Goal: Task Accomplishment & Management: Use online tool/utility

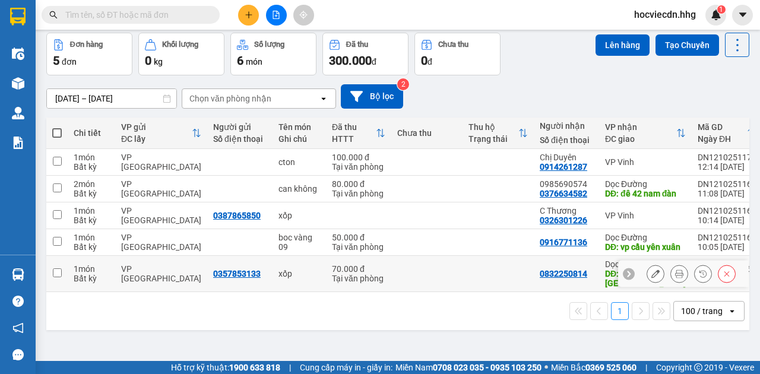
scroll to position [55, 0]
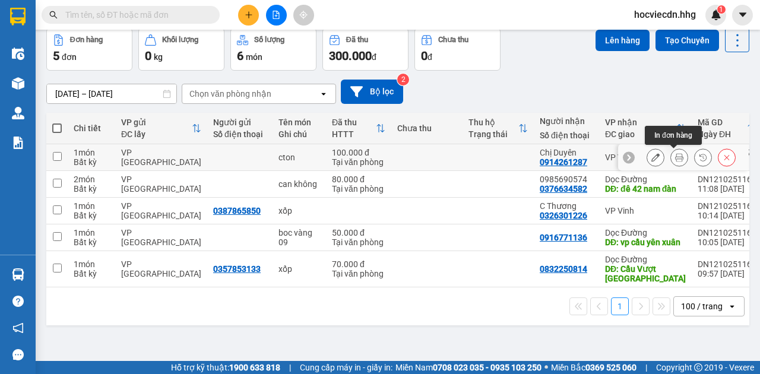
click at [675, 155] on icon at bounding box center [679, 157] width 8 height 8
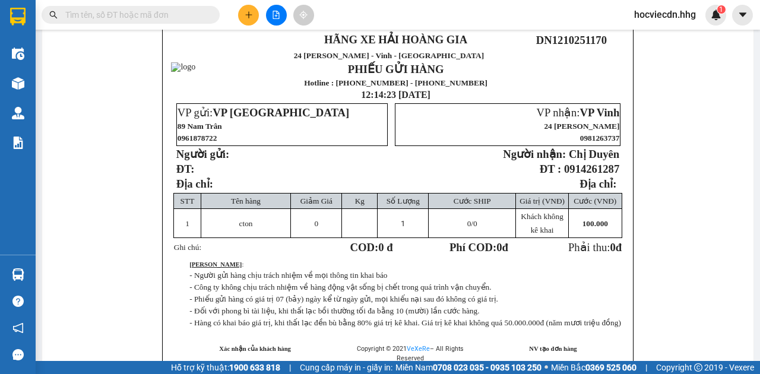
scroll to position [94, 0]
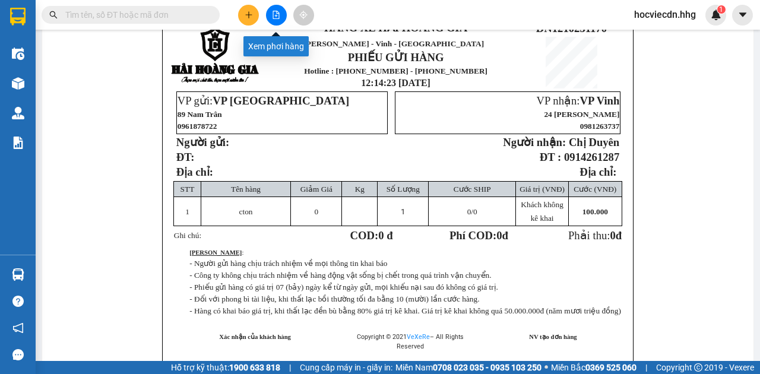
click at [273, 15] on icon "file-add" at bounding box center [276, 15] width 8 height 8
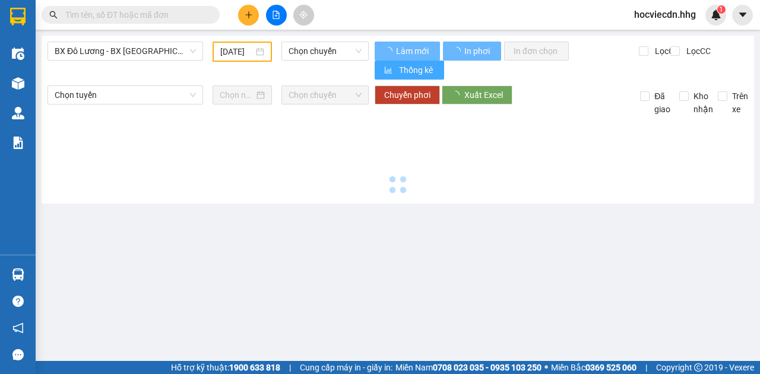
type input "[DATE]"
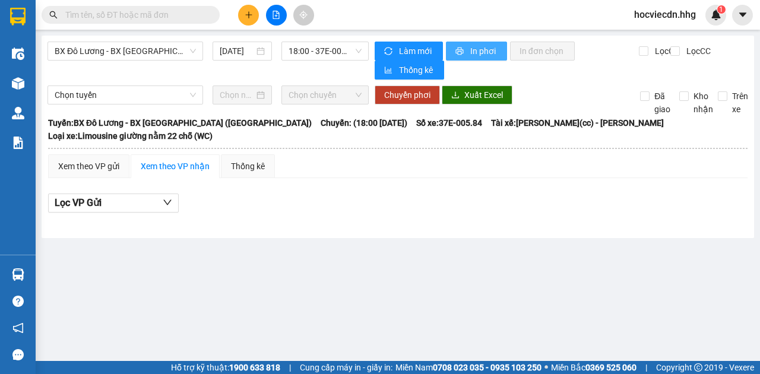
click at [470, 55] on span "In phơi" at bounding box center [483, 51] width 27 height 13
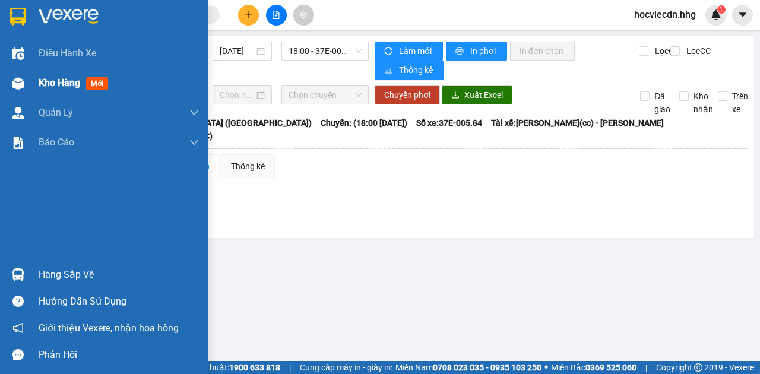
click at [27, 90] on div at bounding box center [18, 83] width 21 height 21
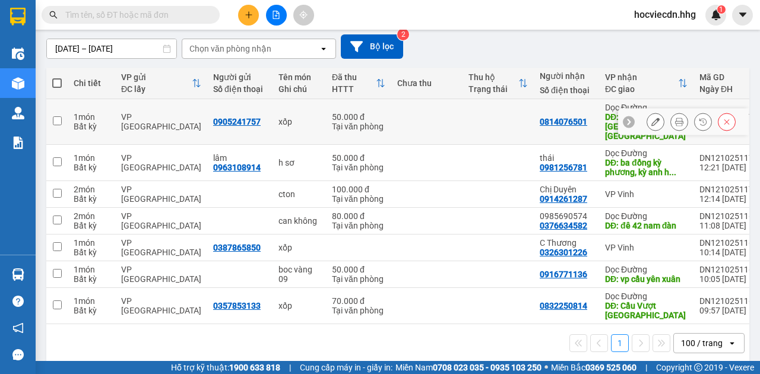
scroll to position [117, 0]
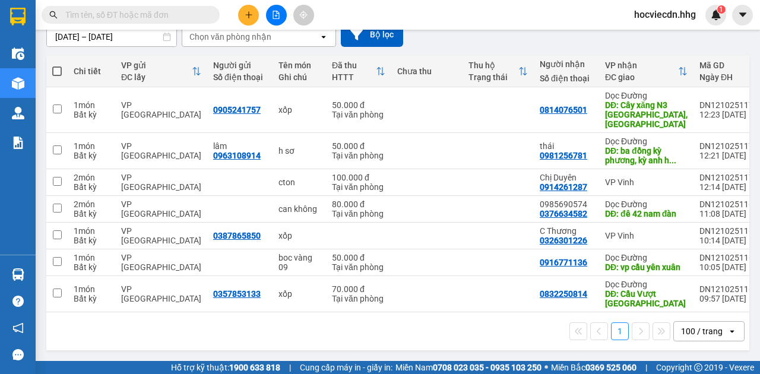
click at [655, 12] on span "hocviecdn.hhg" at bounding box center [664, 14] width 81 height 15
click at [642, 39] on span "Đăng xuất" at bounding box center [670, 36] width 56 height 13
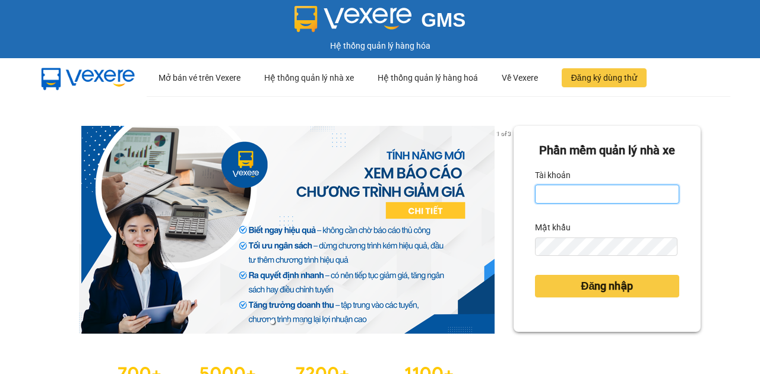
click at [555, 204] on input "Tài khoản" at bounding box center [607, 194] width 144 height 19
type input "nttha.hhg"
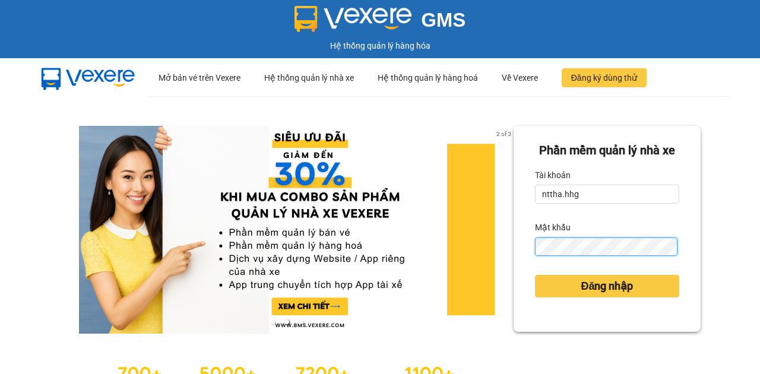
click at [535, 275] on button "Đăng nhập" at bounding box center [607, 286] width 144 height 23
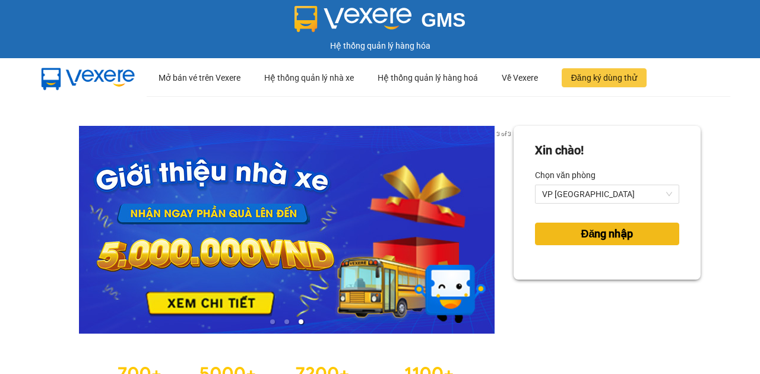
click at [546, 230] on button "Đăng nhập" at bounding box center [607, 234] width 144 height 23
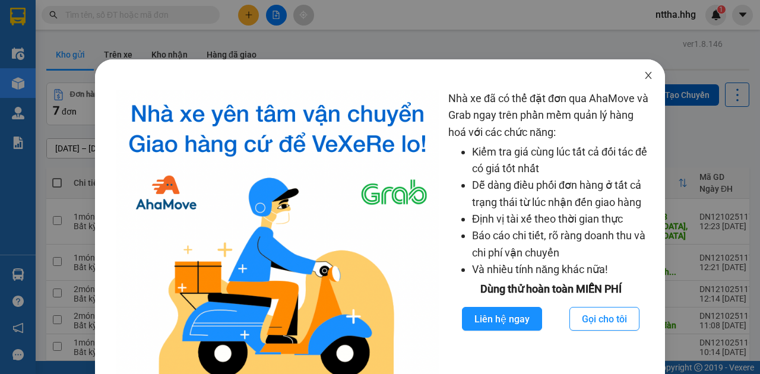
click at [646, 76] on icon "close" at bounding box center [647, 75] width 9 height 9
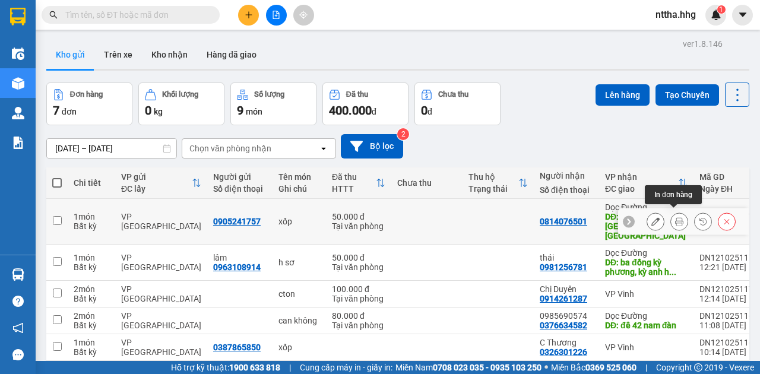
click at [678, 211] on button at bounding box center [679, 221] width 17 height 21
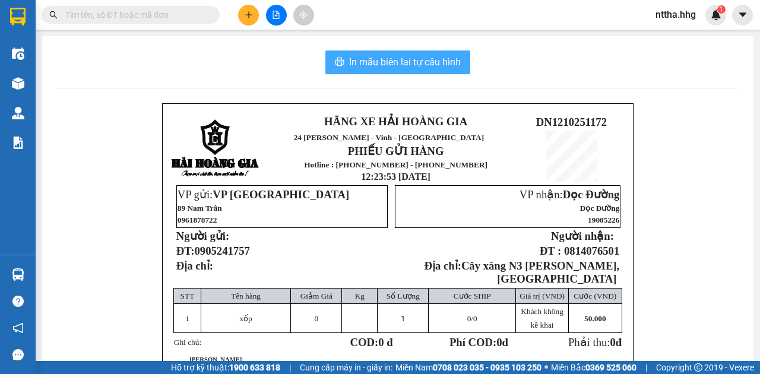
click at [414, 68] on span "In mẫu biên lai tự cấu hình" at bounding box center [405, 62] width 112 height 15
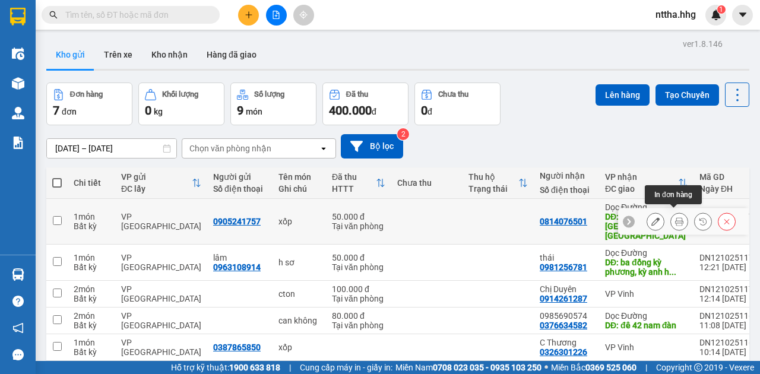
click at [675, 217] on icon at bounding box center [679, 221] width 8 height 8
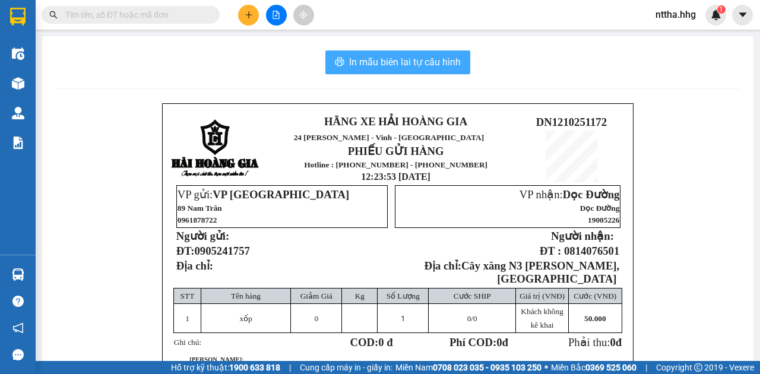
click at [424, 66] on span "In mẫu biên lai tự cấu hình" at bounding box center [405, 62] width 112 height 15
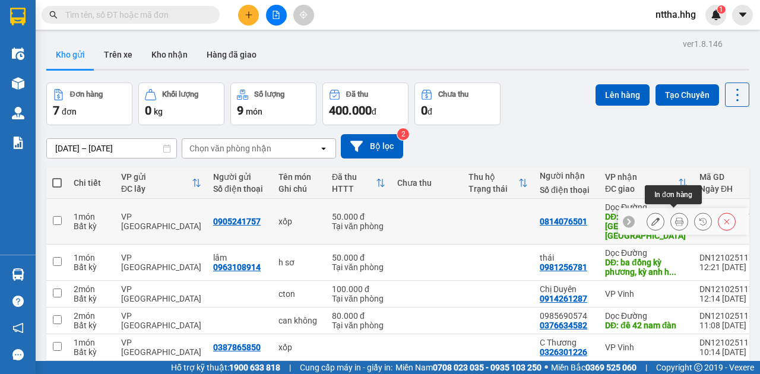
click at [675, 217] on icon at bounding box center [679, 221] width 8 height 8
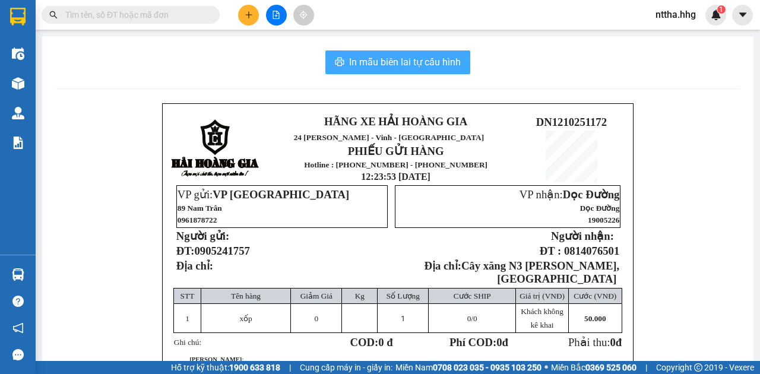
click at [418, 53] on button "In mẫu biên lai tự cấu hình" at bounding box center [397, 62] width 145 height 24
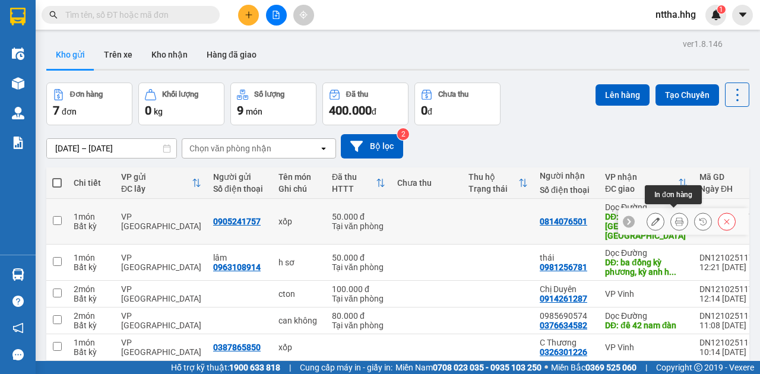
click at [675, 218] on icon at bounding box center [679, 221] width 8 height 8
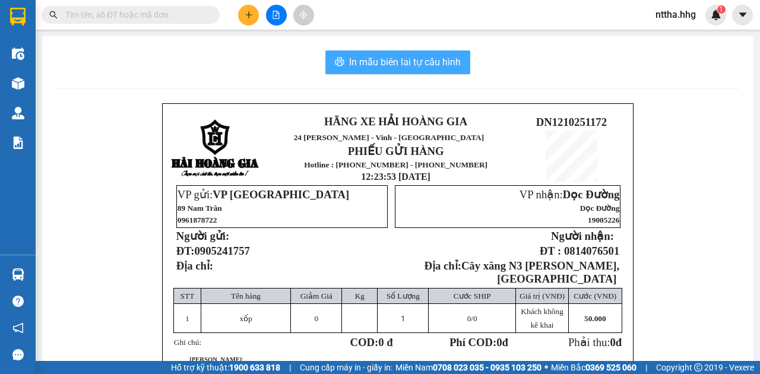
click at [414, 64] on span "In mẫu biên lai tự cấu hình" at bounding box center [405, 62] width 112 height 15
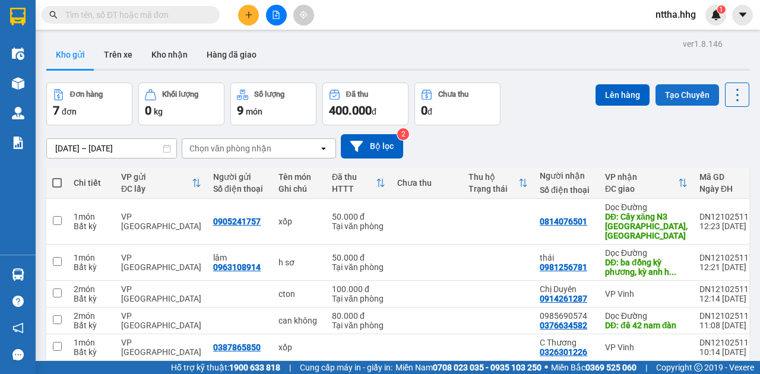
click at [663, 95] on button "Tạo Chuyến" at bounding box center [687, 94] width 64 height 21
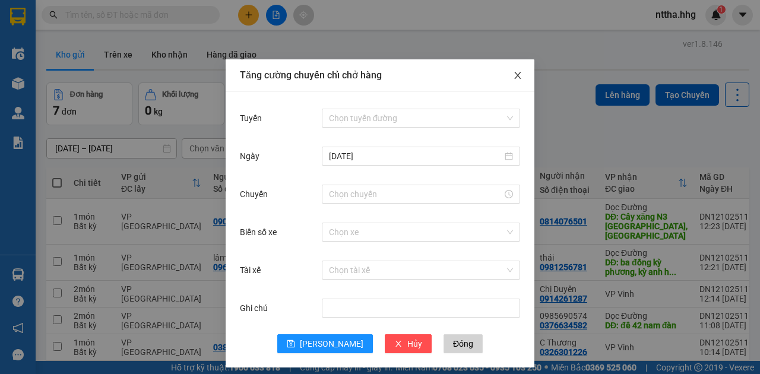
click at [515, 77] on icon "close" at bounding box center [517, 75] width 7 height 7
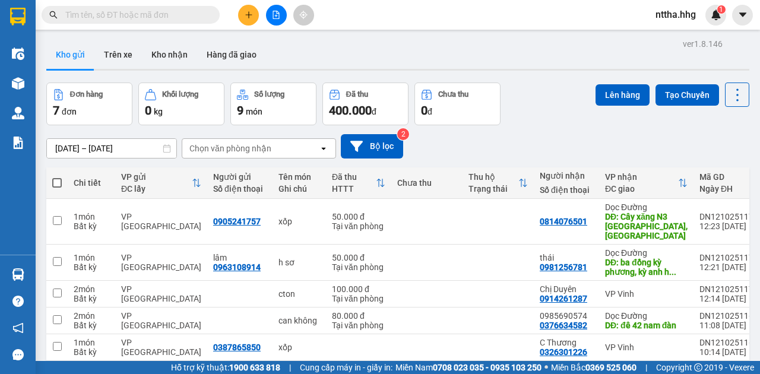
click at [549, 120] on div "Đơn hàng 7 đơn Khối lượng 0 kg Số lượng 9 món Đã thu 400.000 đ Chưa thu 0 đ Lên…" at bounding box center [397, 103] width 703 height 43
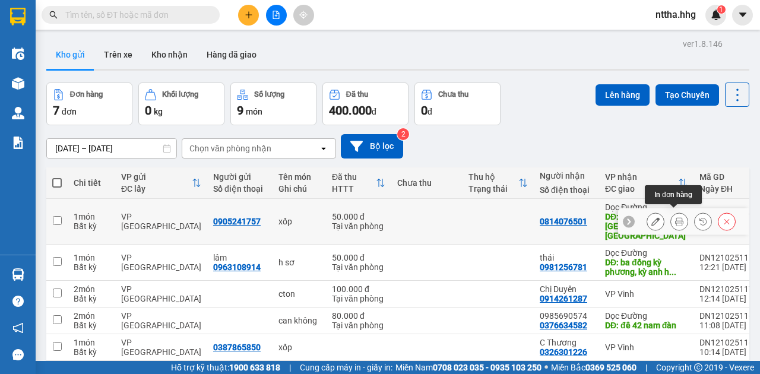
click at [675, 217] on icon at bounding box center [679, 221] width 8 height 8
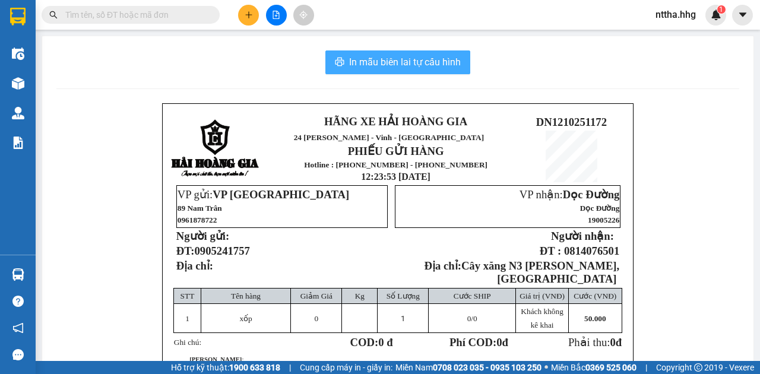
click at [357, 55] on span "In mẫu biên lai tự cấu hình" at bounding box center [405, 62] width 112 height 15
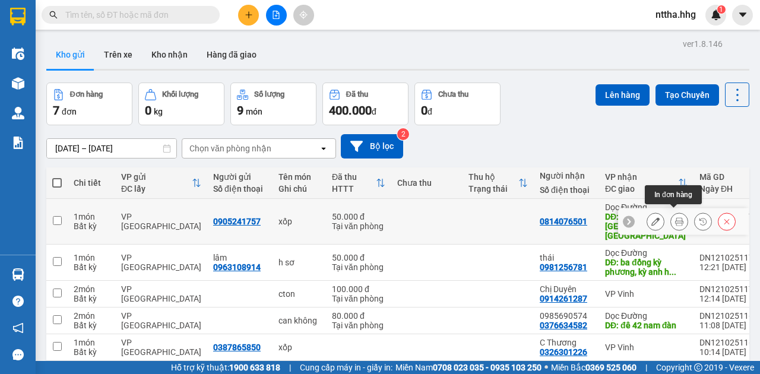
click at [675, 217] on icon at bounding box center [679, 221] width 8 height 8
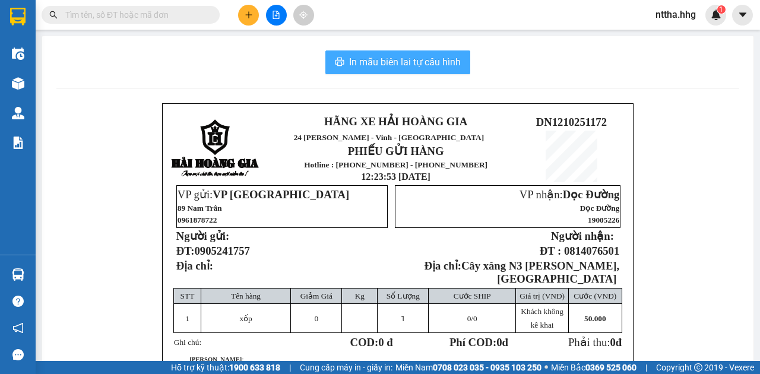
click at [367, 61] on span "In mẫu biên lai tự cấu hình" at bounding box center [405, 62] width 112 height 15
